Goal: Information Seeking & Learning: Learn about a topic

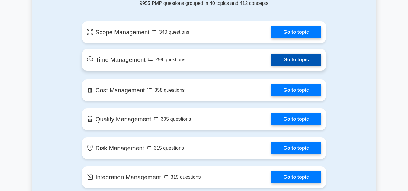
scroll to position [318, 0]
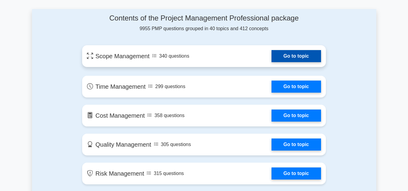
click at [279, 52] on link "Go to topic" at bounding box center [296, 56] width 50 height 12
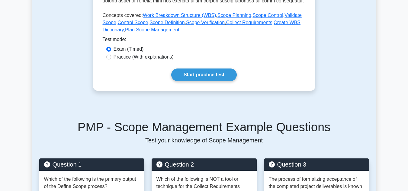
scroll to position [297, 0]
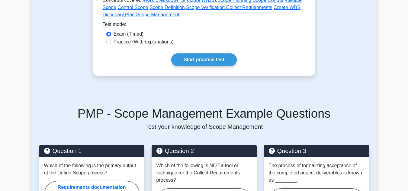
click at [211, 60] on link "Start practice test" at bounding box center [204, 59] width 66 height 13
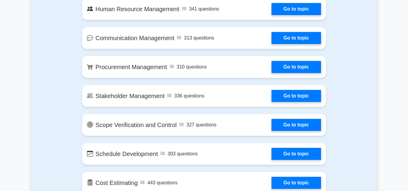
scroll to position [543, 0]
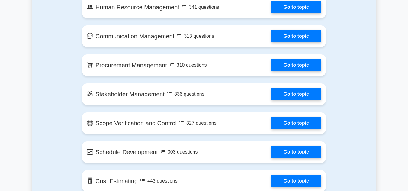
drag, startPoint x: 0, startPoint y: 0, endPoint x: 164, endPoint y: 81, distance: 182.7
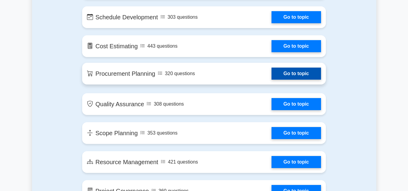
scroll to position [685, 0]
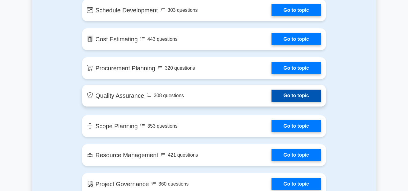
click at [296, 93] on link "Go to topic" at bounding box center [296, 96] width 50 height 12
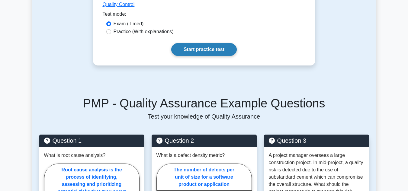
scroll to position [323, 0]
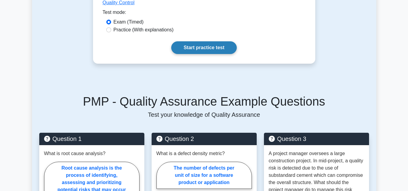
click at [222, 46] on link "Start practice test" at bounding box center [204, 47] width 66 height 13
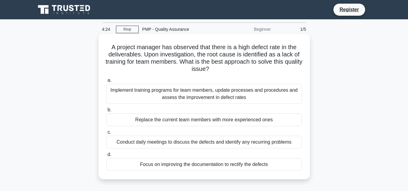
click at [248, 95] on div "Implement training programs for team members, update processes and procedures a…" at bounding box center [204, 94] width 196 height 20
click at [106, 82] on input "a. Implement training programs for team members, update processes and procedure…" at bounding box center [106, 81] width 0 height 4
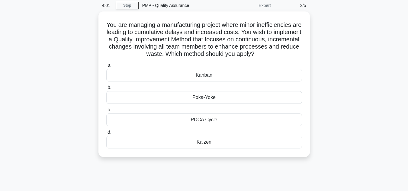
scroll to position [26, 0]
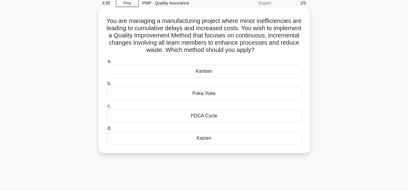
click at [183, 120] on div "PDCA Cycle" at bounding box center [204, 116] width 196 height 13
click at [106, 108] on input "c. PDCA Cycle" at bounding box center [106, 106] width 0 height 4
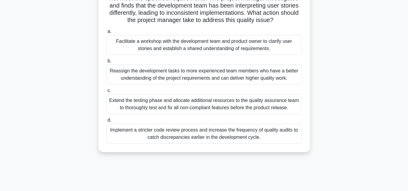
scroll to position [66, 0]
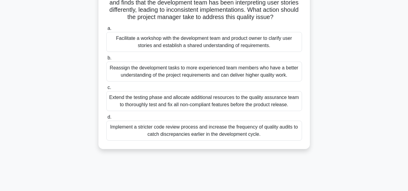
click at [201, 46] on div "Facilitate a workshop with the development team and product owner to clarify us…" at bounding box center [204, 42] width 196 height 20
click at [106, 30] on input "a. Facilitate a workshop with the development team and product owner to clarify…" at bounding box center [106, 29] width 0 height 4
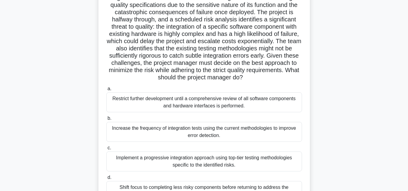
scroll to position [57, 0]
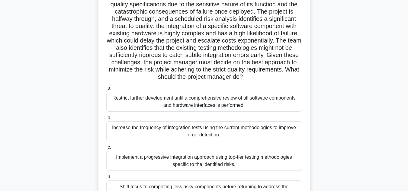
click at [219, 81] on h5 "In a high-tech aerospace project, the team is developing a critical system inte…" at bounding box center [204, 33] width 197 height 95
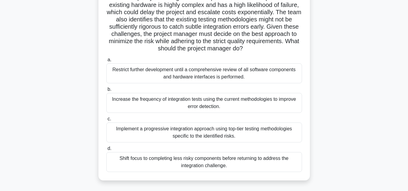
scroll to position [95, 0]
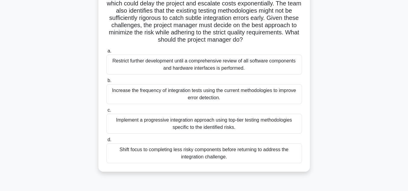
click at [201, 128] on div "Implement a progressive integration approach using top-tier testing methodologi…" at bounding box center [204, 124] width 196 height 20
click at [106, 112] on input "c. Implement a progressive integration approach using top-tier testing methodol…" at bounding box center [106, 110] width 0 height 4
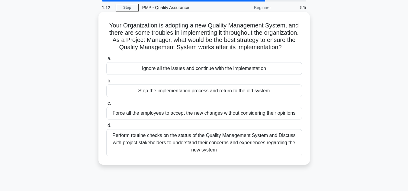
scroll to position [22, 0]
click at [189, 149] on div "Perform routine checks on the status of the Quality Management System and Discu…" at bounding box center [204, 142] width 196 height 27
click at [106, 127] on input "d. Perform routine checks on the status of the Quality Management System and Di…" at bounding box center [106, 126] width 0 height 4
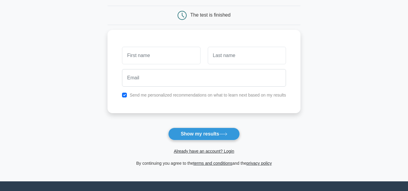
scroll to position [56, 0]
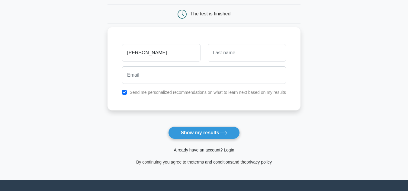
type input "sarah"
click at [223, 53] on input "text" at bounding box center [247, 53] width 78 height 18
type input "remtulla"
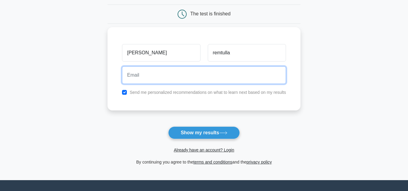
click at [217, 72] on input "email" at bounding box center [204, 75] width 164 height 18
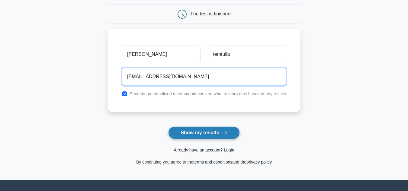
type input "accts.pcmart@gmail.com"
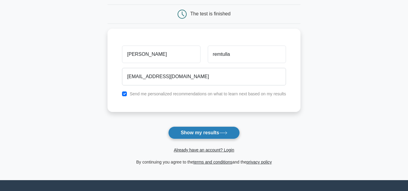
click at [217, 131] on button "Show my results" at bounding box center [203, 133] width 71 height 13
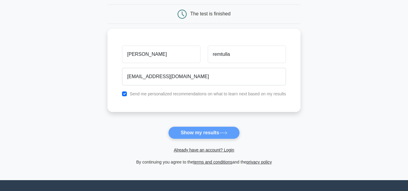
click at [179, 136] on form "Wait, there is more! Continue to see your result The test is finished sarah" at bounding box center [203, 71] width 193 height 188
click at [198, 139] on form "Wait, there is more! Continue to see your result The test is finished sarah" at bounding box center [203, 71] width 193 height 188
click at [206, 134] on form "Wait, there is more! Continue to see your result The test is finished sarah" at bounding box center [203, 71] width 193 height 188
click at [207, 136] on form "Wait, there is more! Continue to see your result The test is finished sarah" at bounding box center [203, 71] width 193 height 188
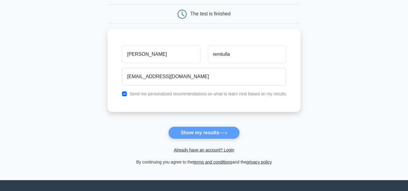
click at [222, 129] on form "Wait, there is more! Continue to see your result The test is finished sarah" at bounding box center [203, 71] width 193 height 188
click at [223, 130] on form "Wait, there is more! Continue to see your result The test is finished sarah" at bounding box center [203, 71] width 193 height 188
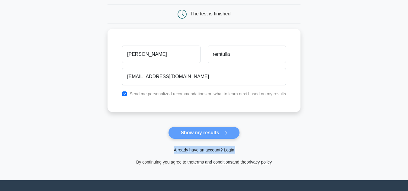
click at [223, 130] on form "Wait, there is more! Continue to see your result The test is finished sarah" at bounding box center [203, 71] width 193 height 188
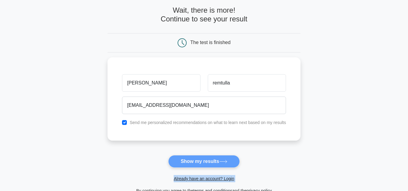
scroll to position [27, 0]
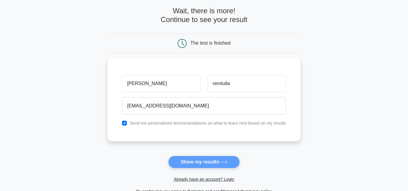
click at [223, 130] on div "sarah remtulla accts.pcmart@gmail.com Send me personalized recommendations on w…" at bounding box center [203, 99] width 193 height 83
click at [219, 178] on link "Already have an account? Login" at bounding box center [204, 179] width 60 height 5
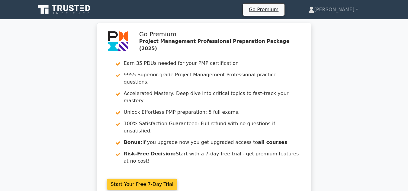
click at [154, 179] on link "Start Your Free 7-Day Trial" at bounding box center [142, 184] width 71 height 11
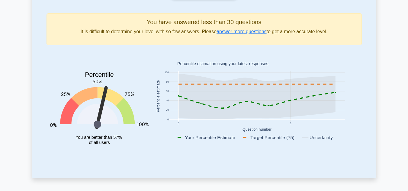
scroll to position [81, 0]
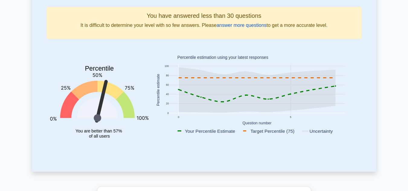
click at [242, 23] on link "answer more questions" at bounding box center [242, 25] width 50 height 5
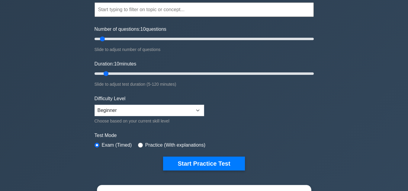
scroll to position [69, 0]
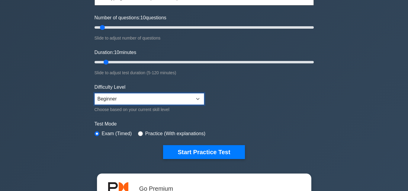
click at [179, 99] on select "Beginner Intermediate Expert" at bounding box center [150, 98] width 110 height 11
click at [95, 93] on select "Beginner Intermediate Expert" at bounding box center [150, 98] width 110 height 11
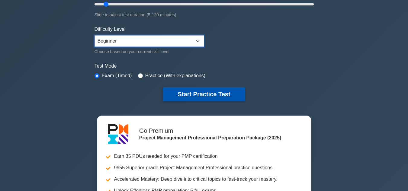
scroll to position [128, 0]
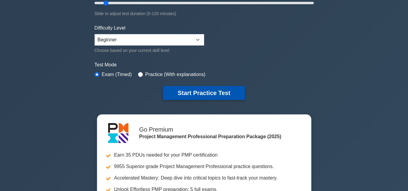
click at [182, 95] on button "Start Practice Test" at bounding box center [204, 93] width 82 height 14
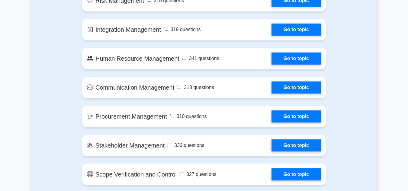
scroll to position [574, 0]
